Goal: Find specific page/section: Find specific page/section

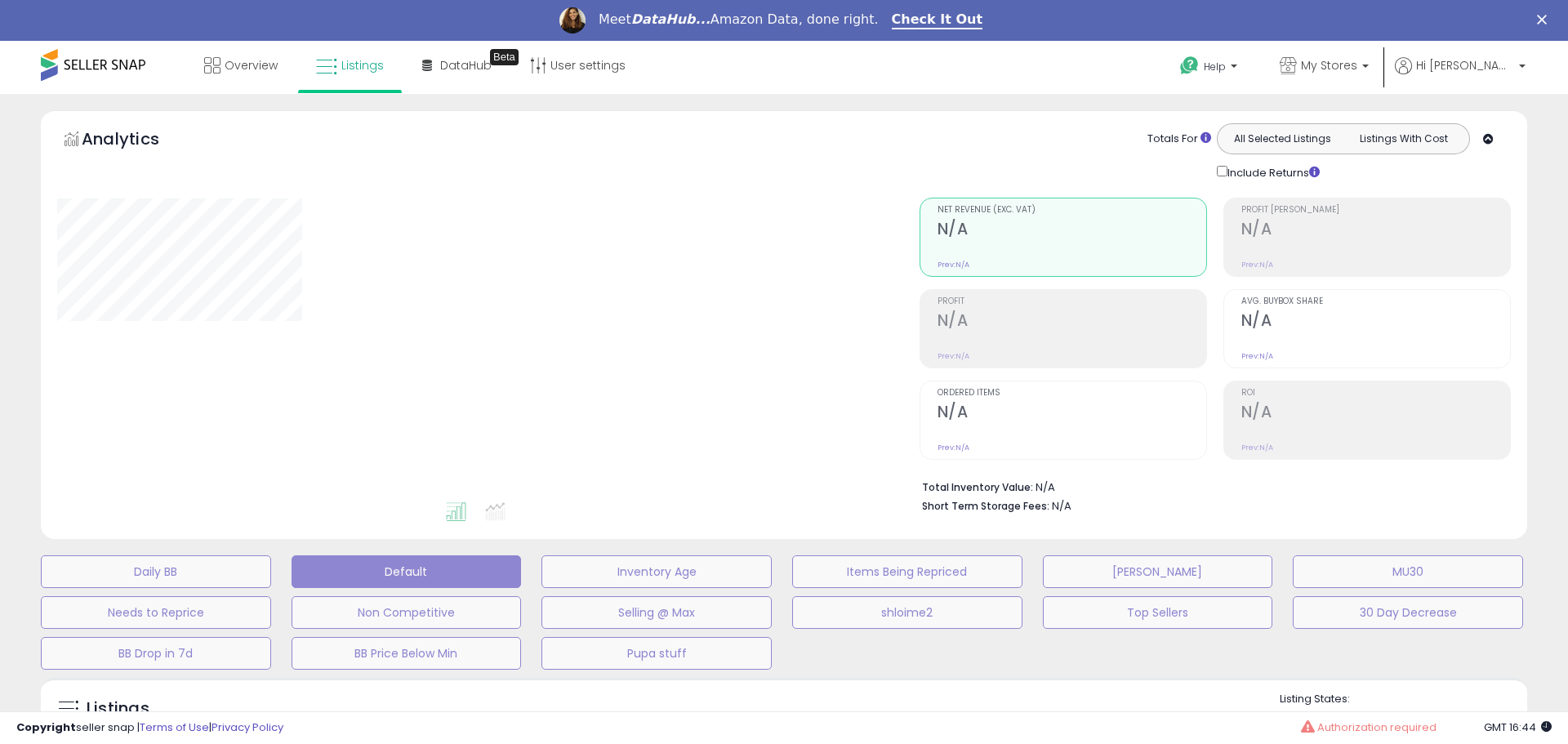
type input "**********"
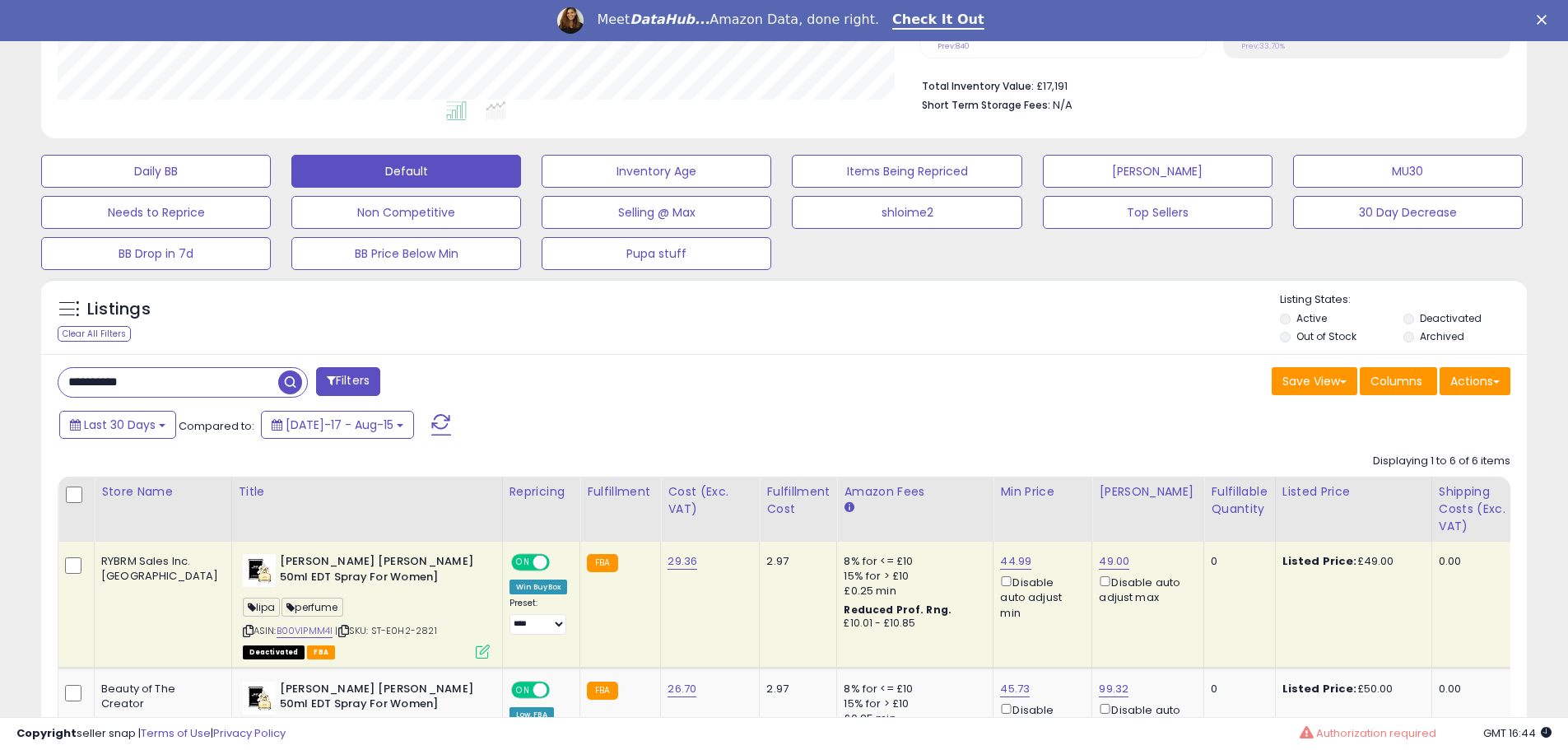
scroll to position [412, 0]
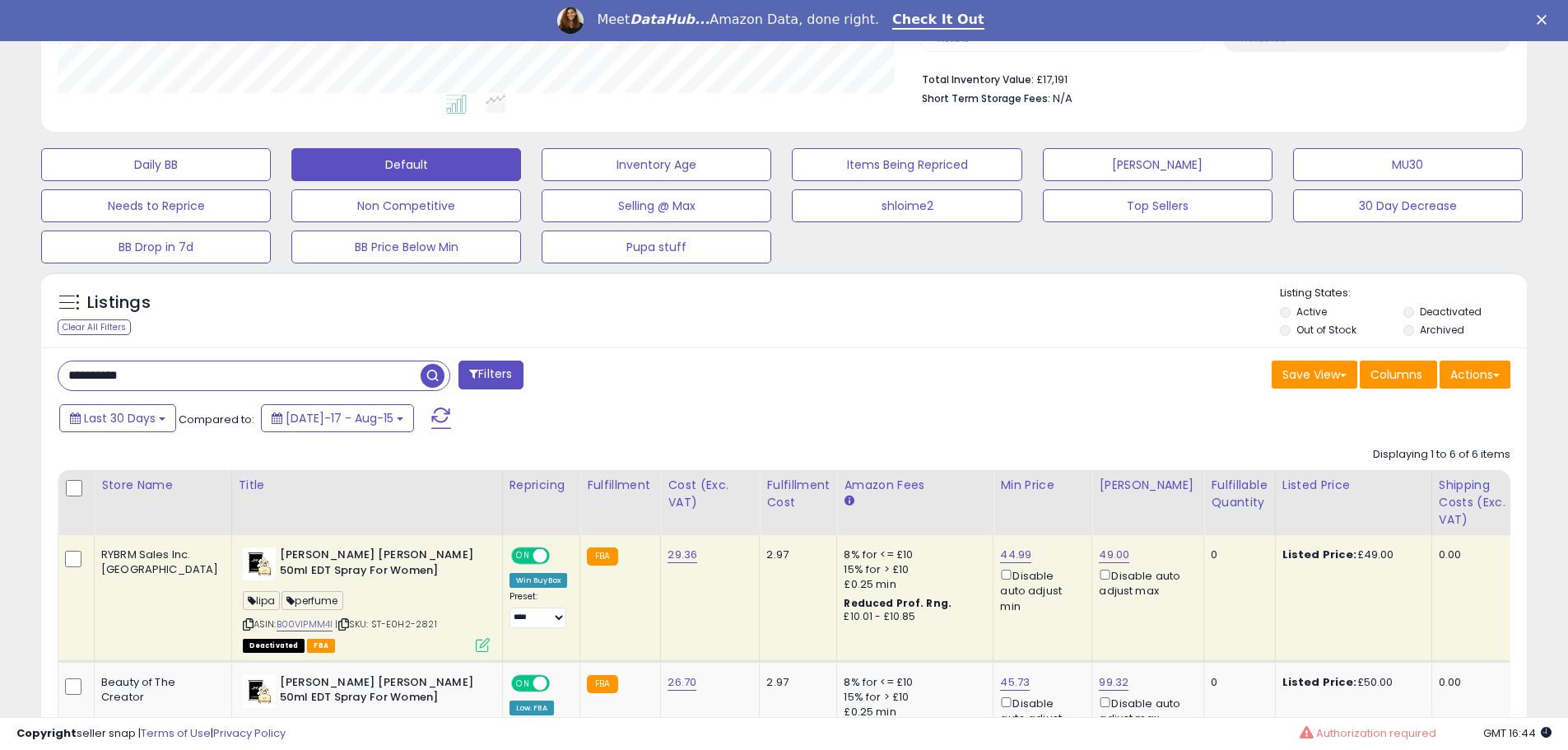
click at [157, 371] on input "**********" at bounding box center [239, 375] width 362 height 29
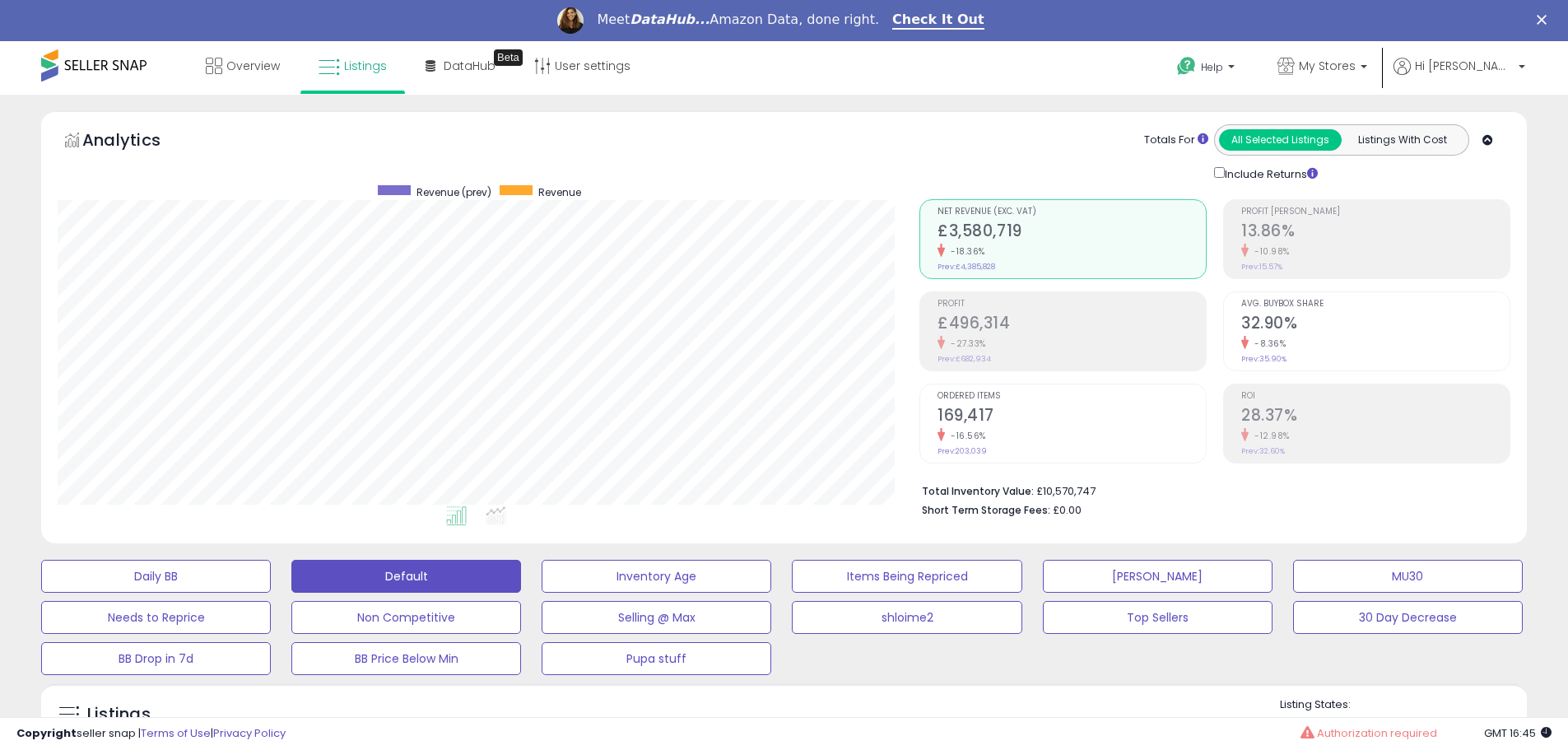
scroll to position [337, 861]
